Goal: Navigation & Orientation: Find specific page/section

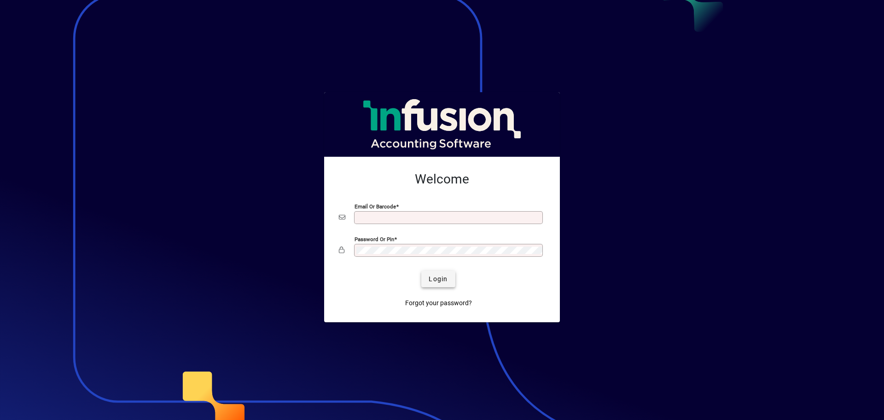
type input "**********"
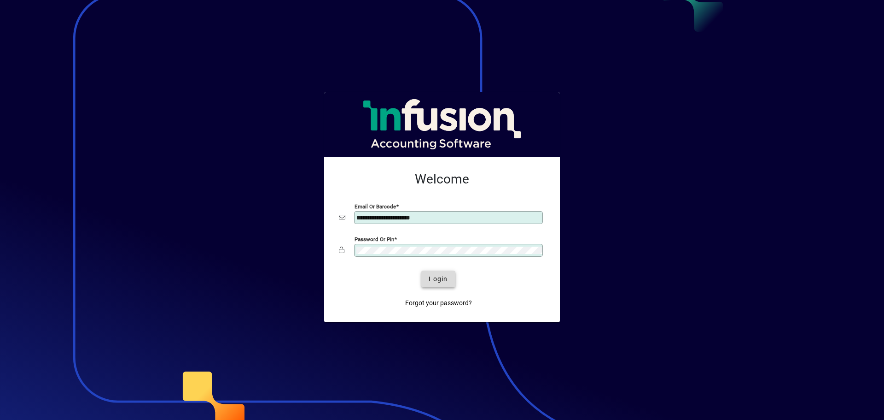
click at [440, 275] on span "Login" at bounding box center [438, 279] width 19 height 10
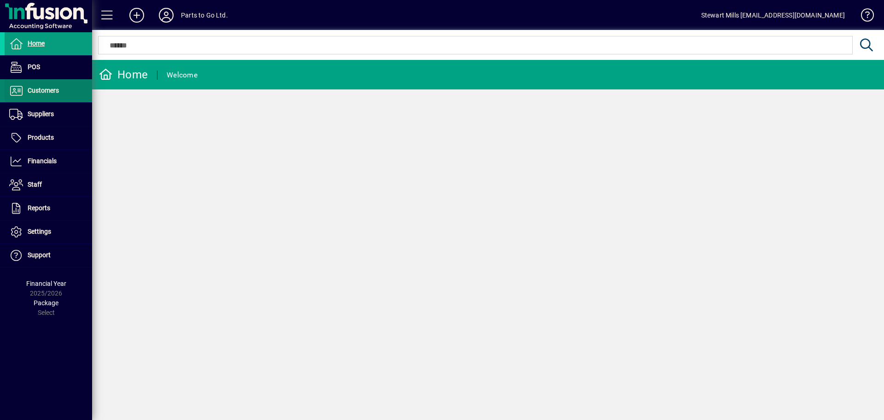
click at [48, 87] on span "Customers" at bounding box center [43, 90] width 31 height 7
